Goal: Task Accomplishment & Management: Manage account settings

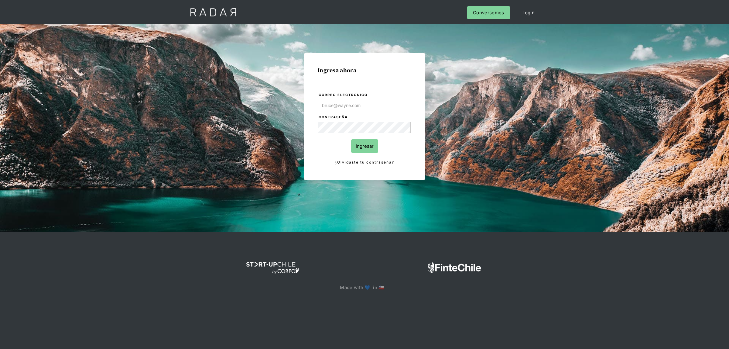
click at [360, 105] on input "Correo electrónico" at bounding box center [364, 106] width 93 height 12
type input "[EMAIL_ADDRESS][DOMAIN_NAME]"
click at [353, 145] on input "Ingresar" at bounding box center [364, 146] width 27 height 14
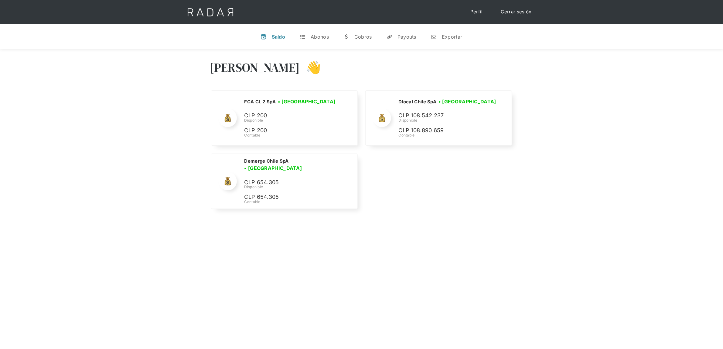
drag, startPoint x: 492, startPoint y: 250, endPoint x: 488, endPoint y: 263, distance: 14.0
click at [492, 250] on div "[PERSON_NAME] 👋 Cargando tus cuentas... Nombre de la empresa • [GEOGRAPHIC_DATA…" at bounding box center [361, 223] width 723 height 349
click at [310, 213] on div "[PERSON_NAME] 👋 Cargando tus cuentas... Nombre de la empresa • [GEOGRAPHIC_DATA…" at bounding box center [361, 132] width 723 height 167
